Goal: Find specific page/section: Find specific page/section

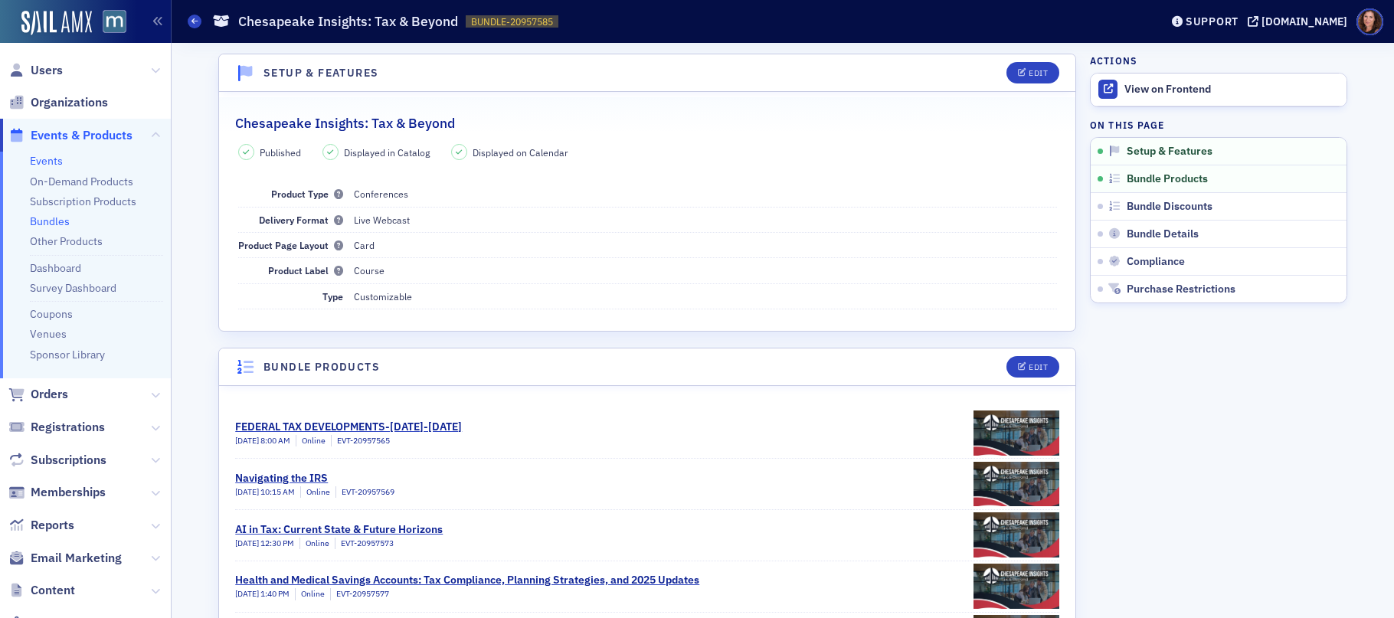
click at [42, 163] on link "Events" at bounding box center [46, 161] width 33 height 14
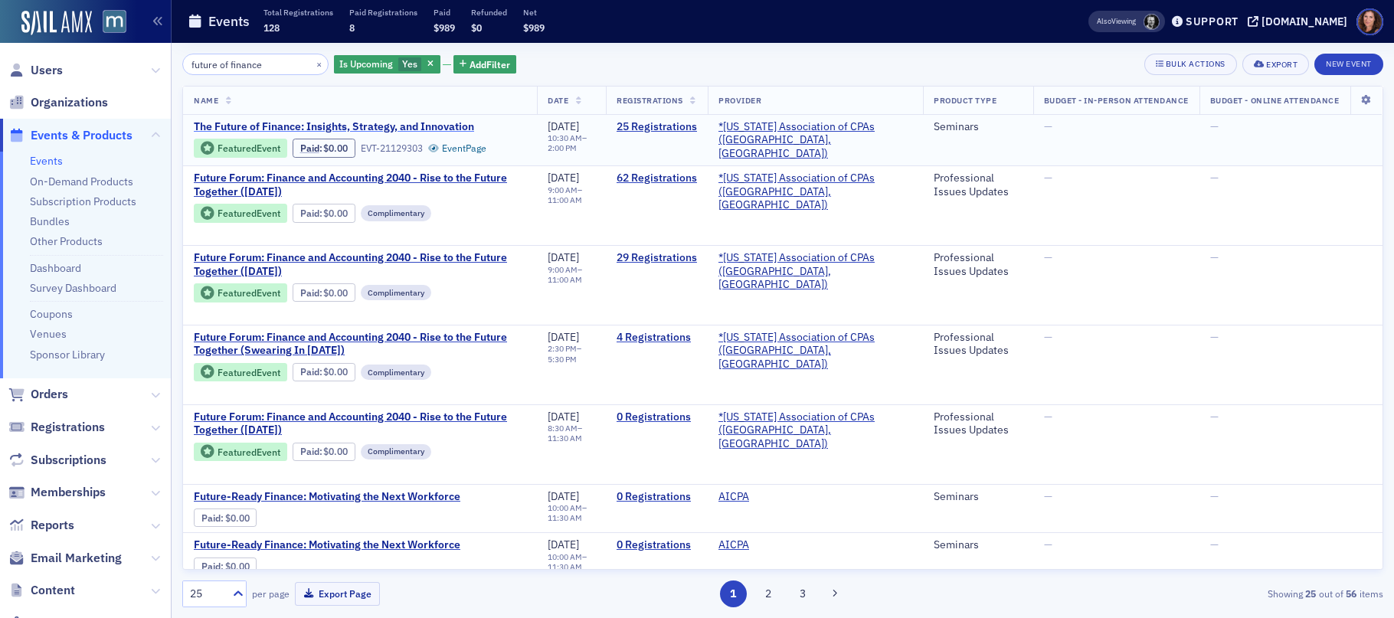
type input "future of finance"
click at [407, 125] on span "The Future of Finance: Insights, Strategy, and Innovation" at bounding box center [334, 127] width 280 height 14
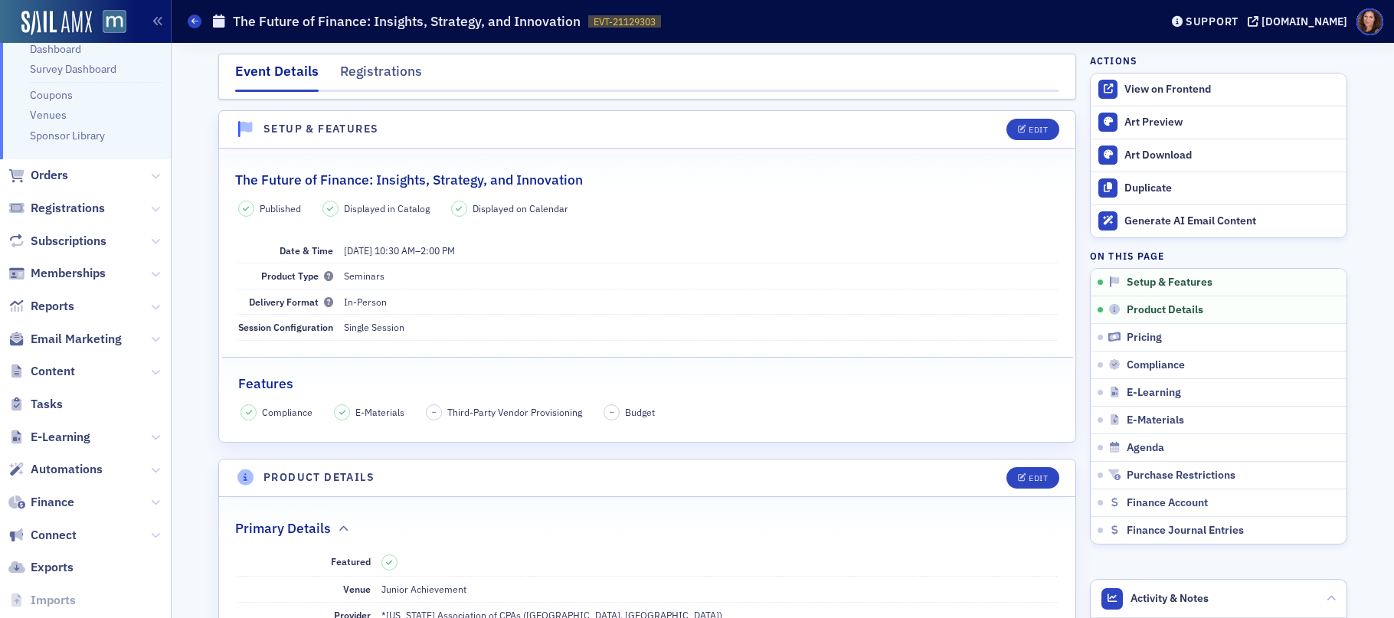
scroll to position [283, 0]
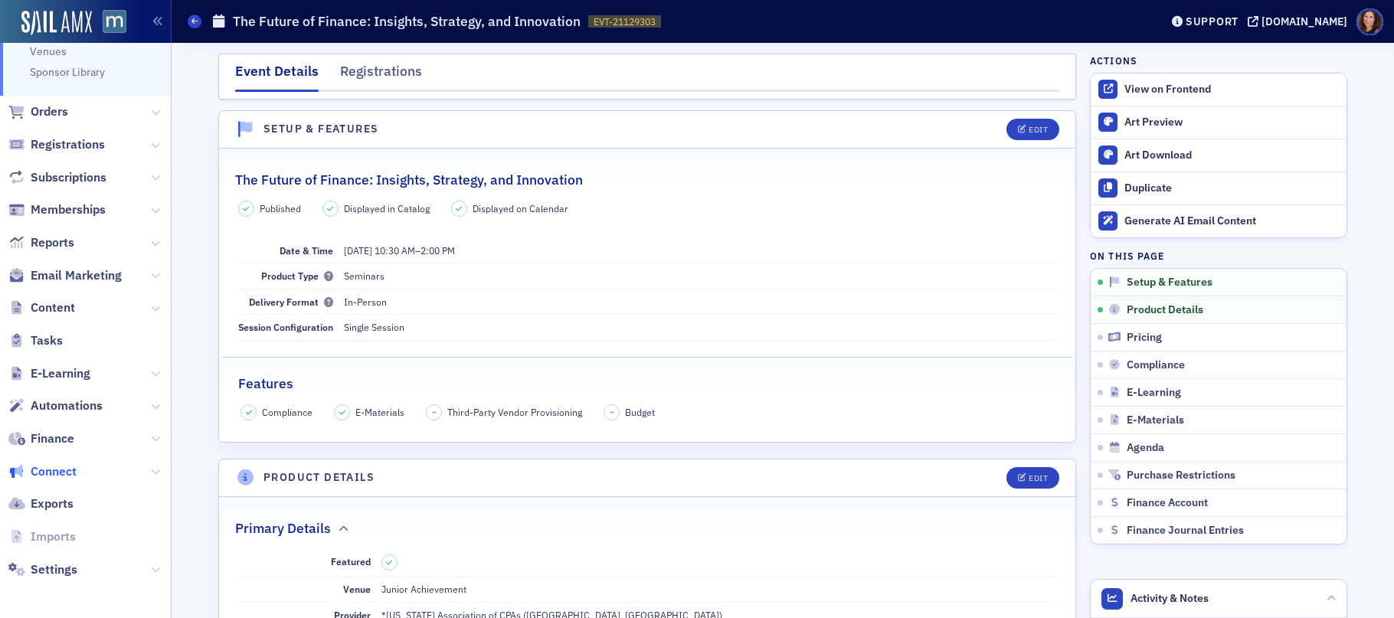
click at [56, 469] on span "Connect" at bounding box center [54, 471] width 46 height 17
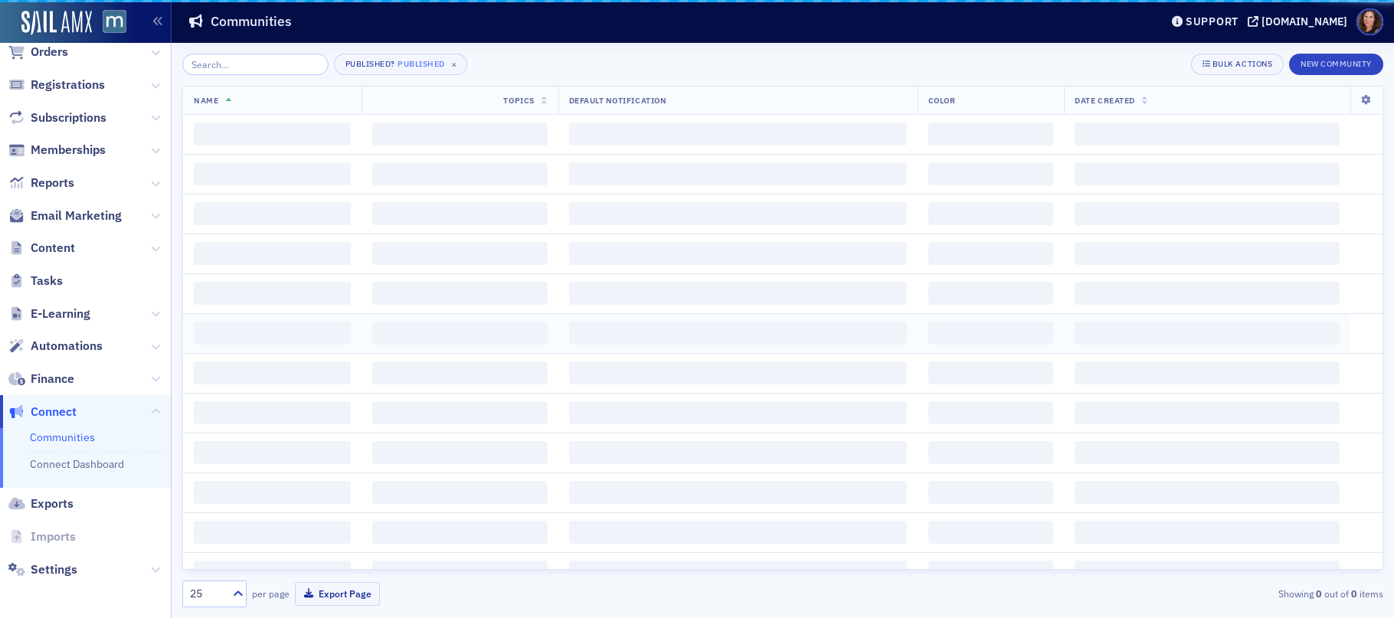
scroll to position [116, 0]
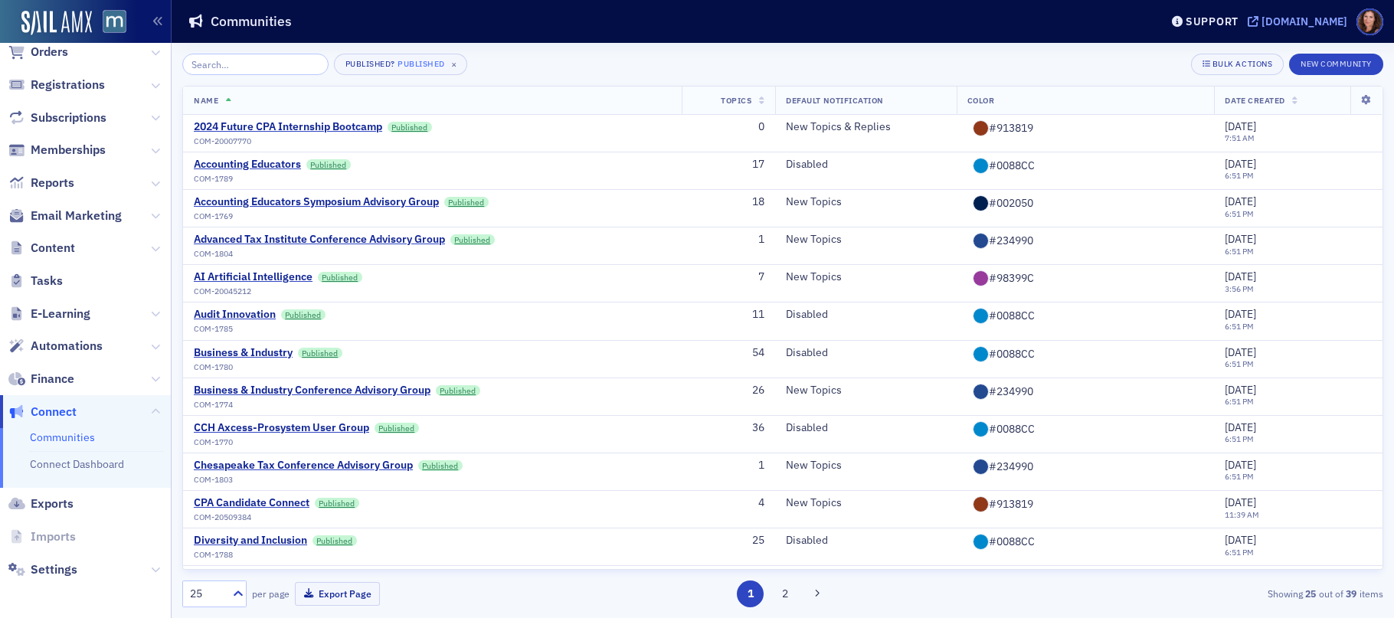
click at [1312, 15] on div "[DOMAIN_NAME]" at bounding box center [1305, 22] width 86 height 14
